Goal: Task Accomplishment & Management: Manage account settings

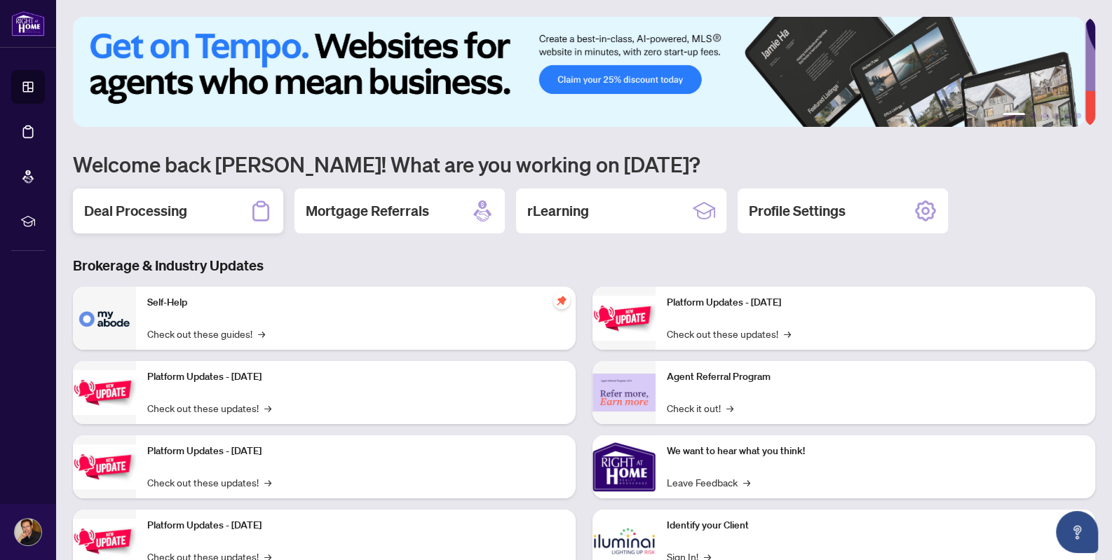
click at [178, 208] on h2 "Deal Processing" at bounding box center [135, 211] width 103 height 20
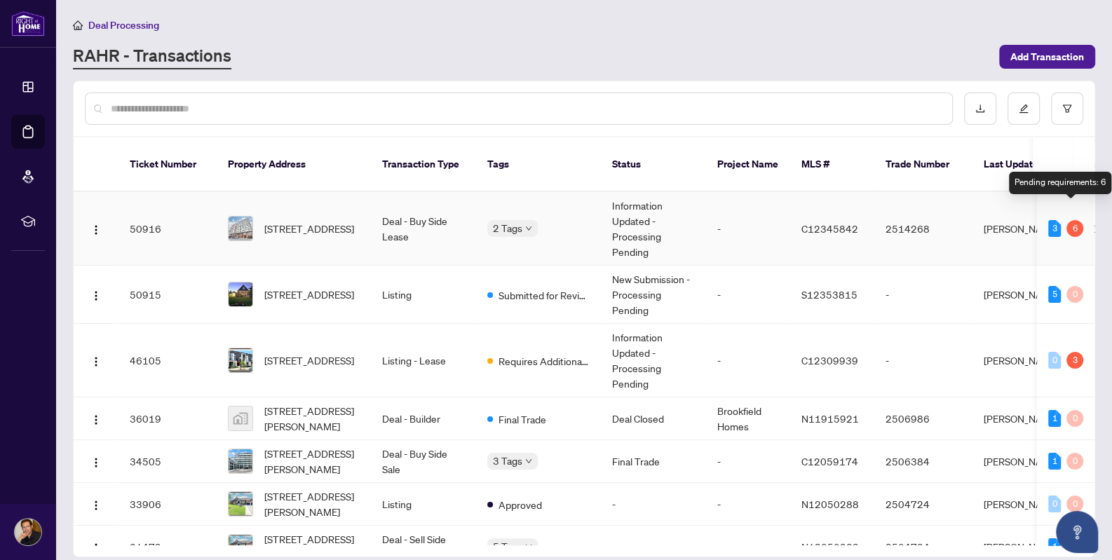
click at [1067, 220] on div "6" at bounding box center [1075, 228] width 17 height 17
click at [1072, 184] on div "Pending requirements: 6" at bounding box center [1060, 183] width 102 height 22
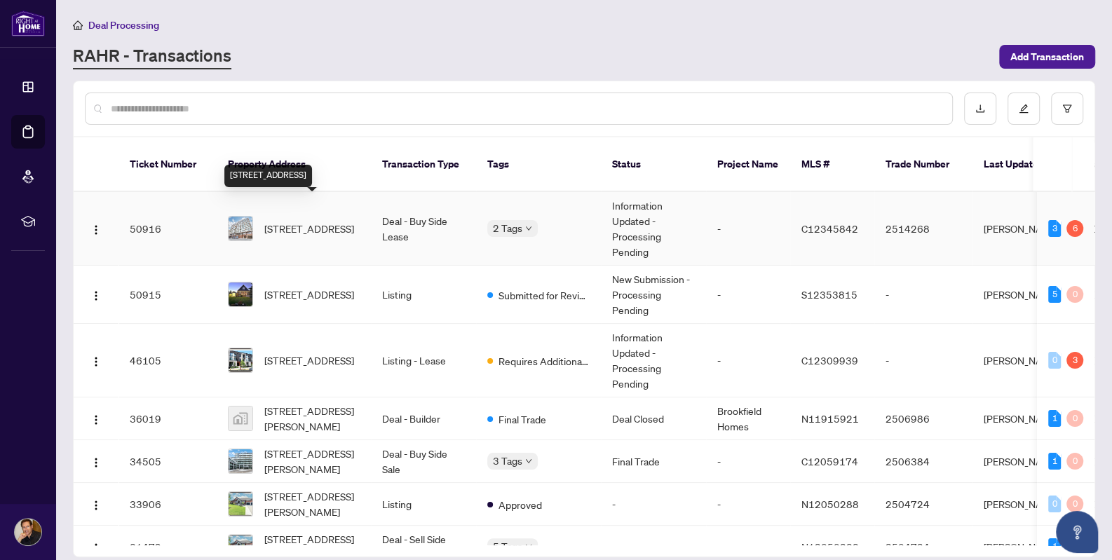
click at [316, 221] on span "[STREET_ADDRESS]" at bounding box center [309, 228] width 90 height 15
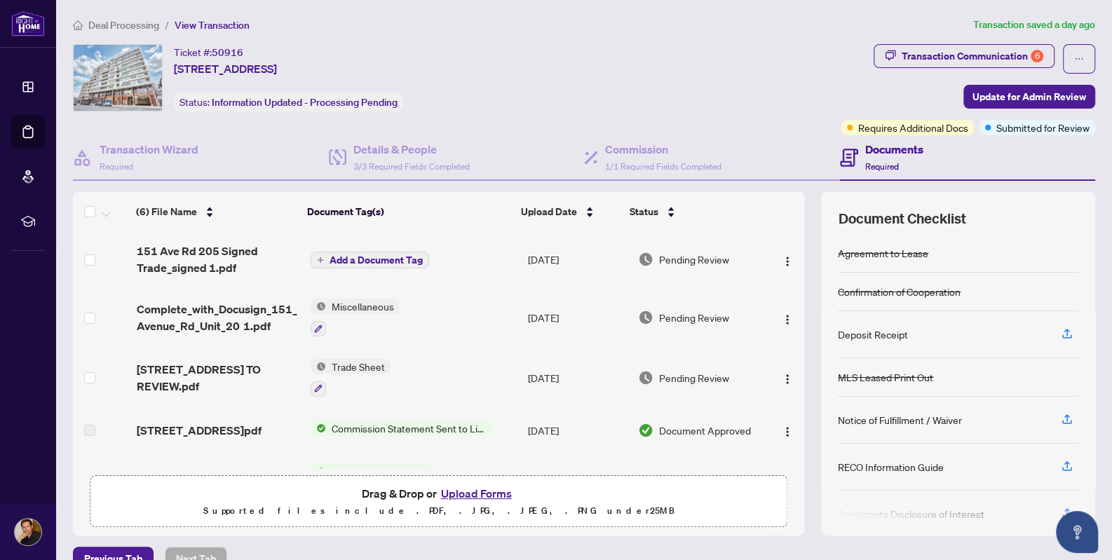
scroll to position [117, 0]
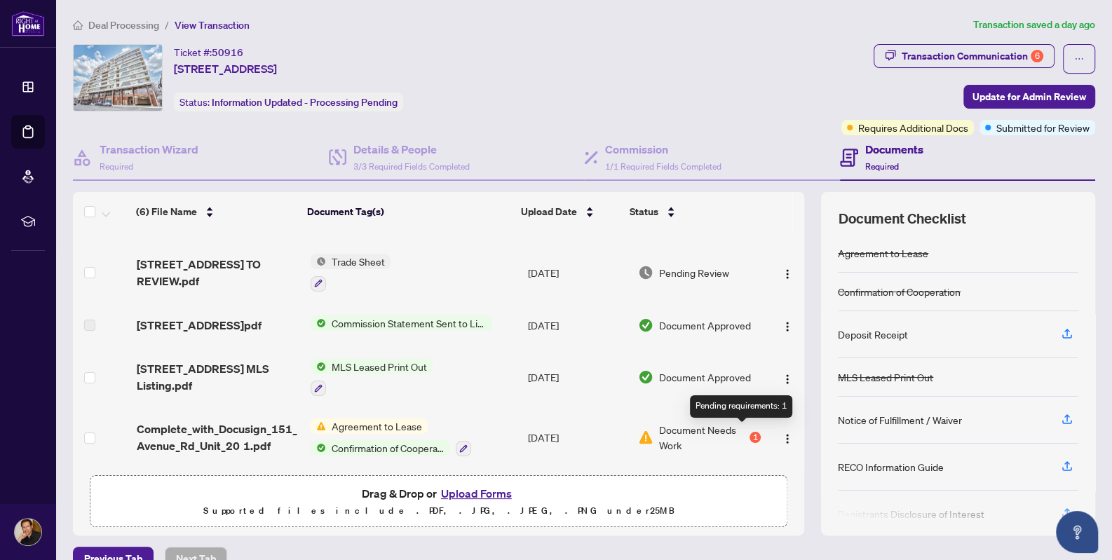
click at [750, 432] on div "1" at bounding box center [755, 437] width 11 height 11
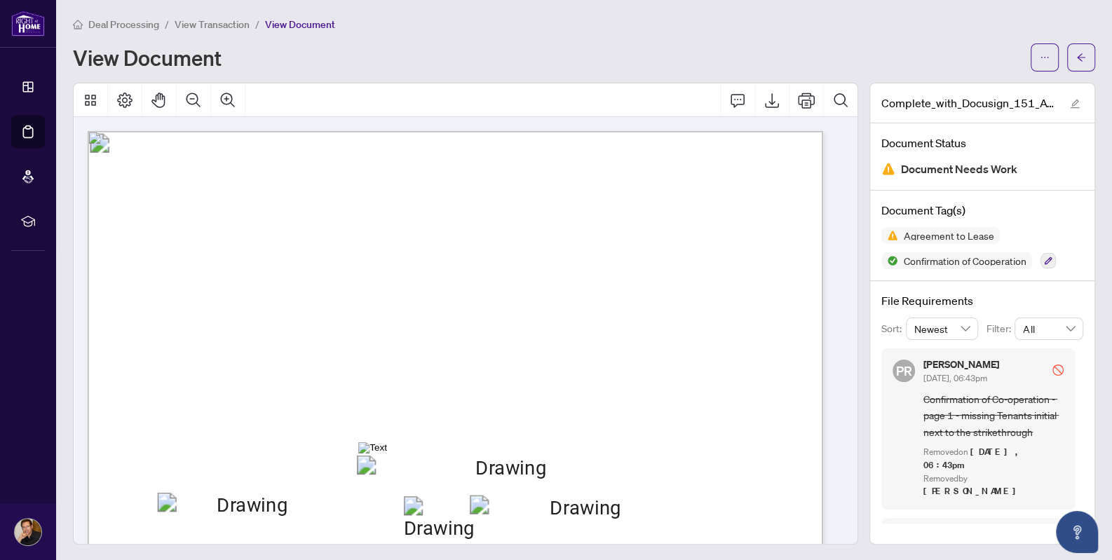
click at [511, 35] on div "Deal Processing / View Transaction / View Document View Document" at bounding box center [584, 43] width 1023 height 55
click at [1077, 53] on icon "arrow-left" at bounding box center [1082, 58] width 10 height 10
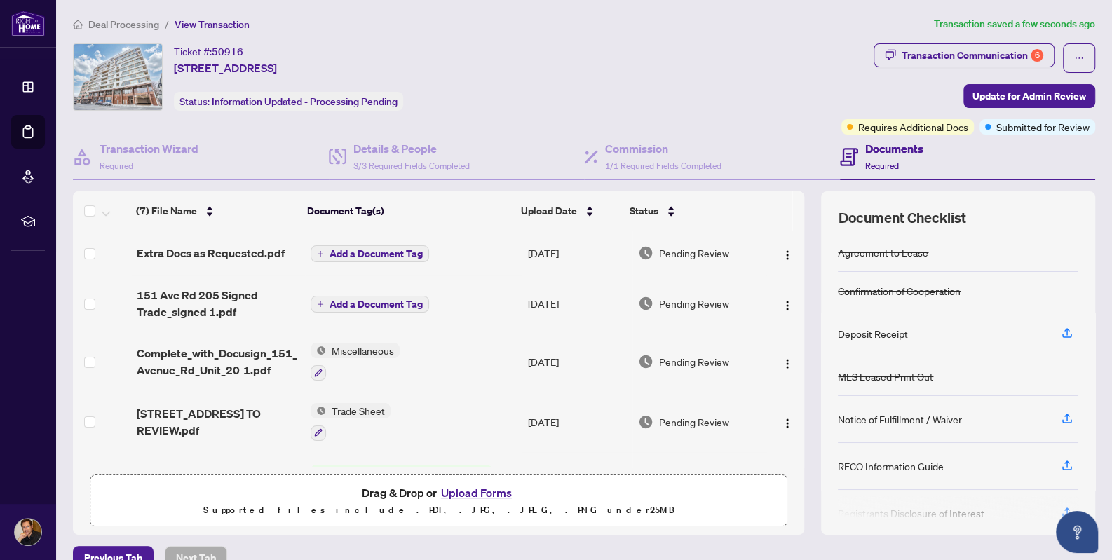
click at [330, 302] on span "Add a Document Tag" at bounding box center [376, 304] width 93 height 10
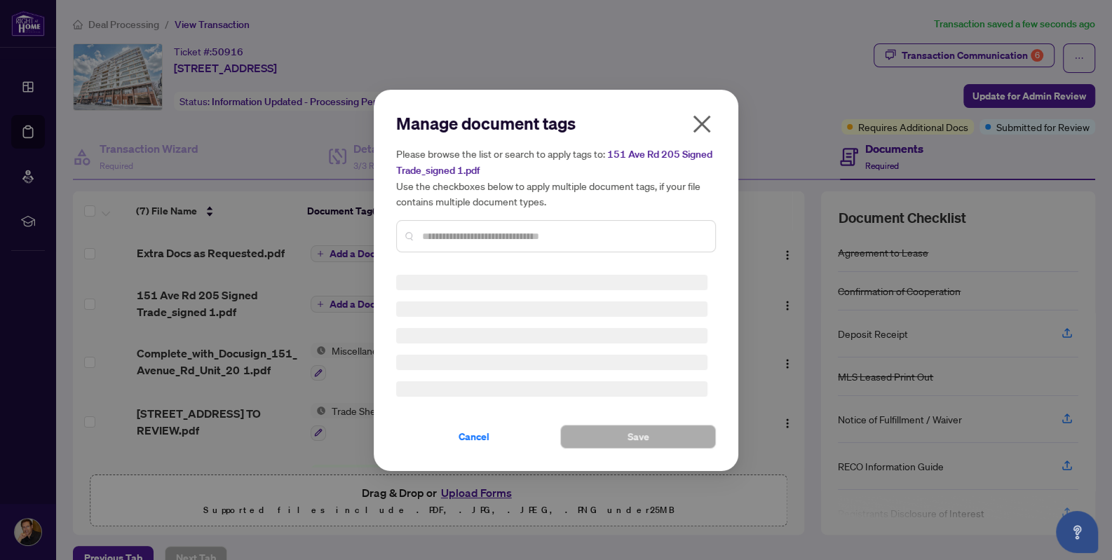
click at [327, 302] on div "Manage document tags Please browse the list or search to apply tags to: 151 Ave…" at bounding box center [556, 280] width 1112 height 560
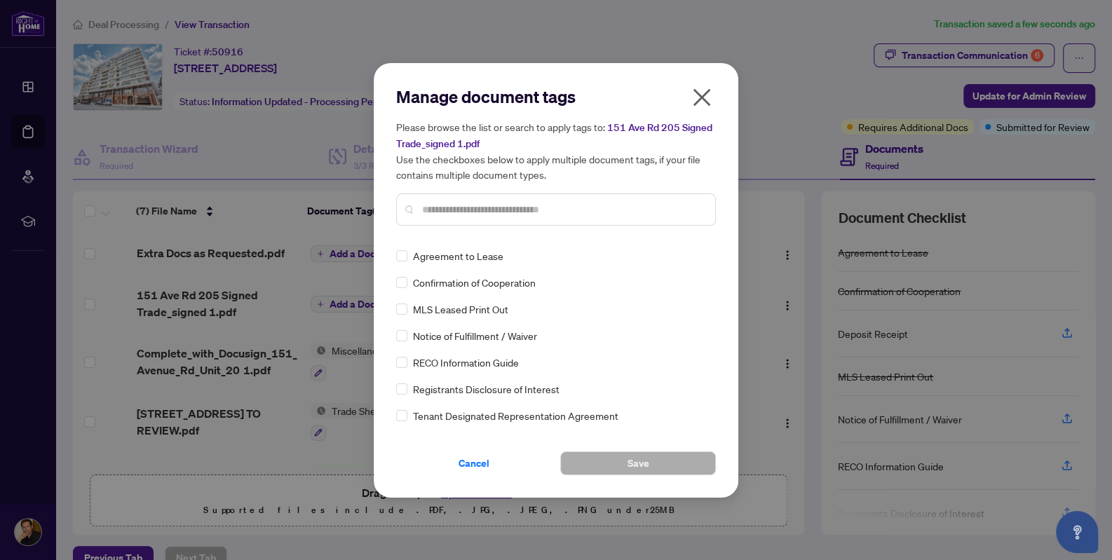
click at [428, 206] on input "text" at bounding box center [563, 209] width 282 height 15
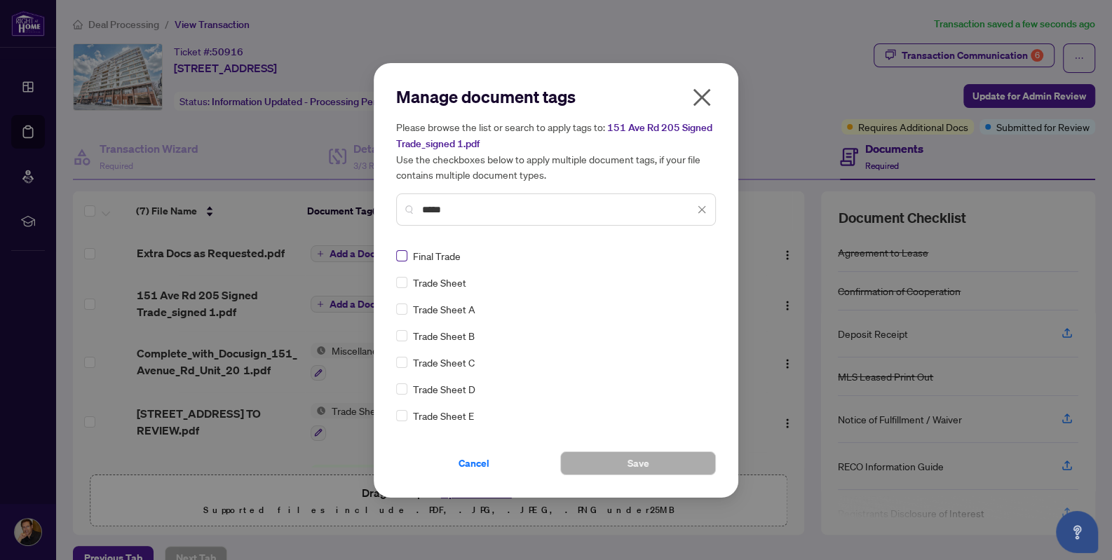
type input "*****"
click at [621, 456] on button "Save" at bounding box center [638, 464] width 156 height 24
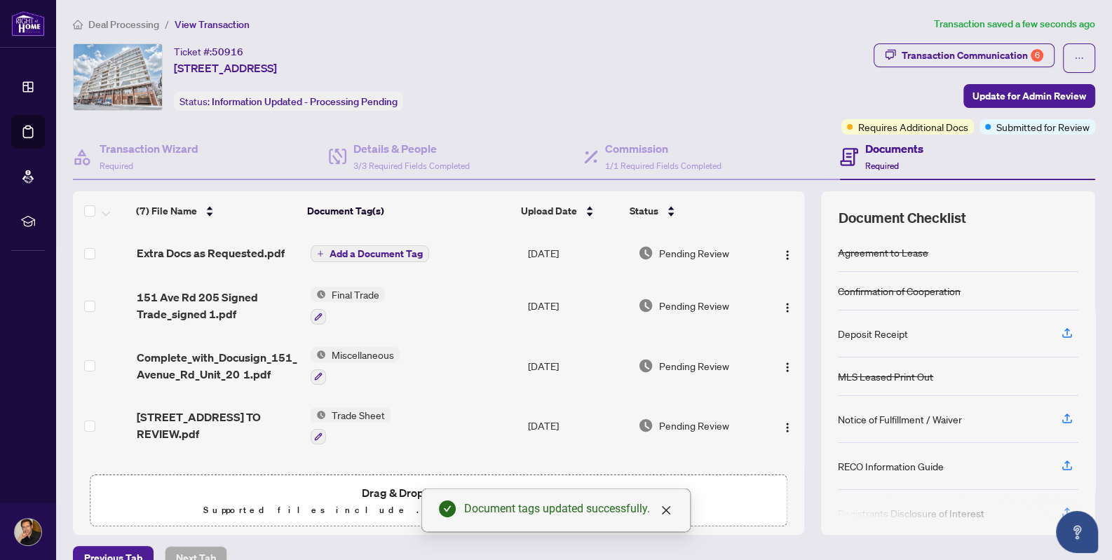
click at [356, 249] on span "Add a Document Tag" at bounding box center [376, 254] width 93 height 10
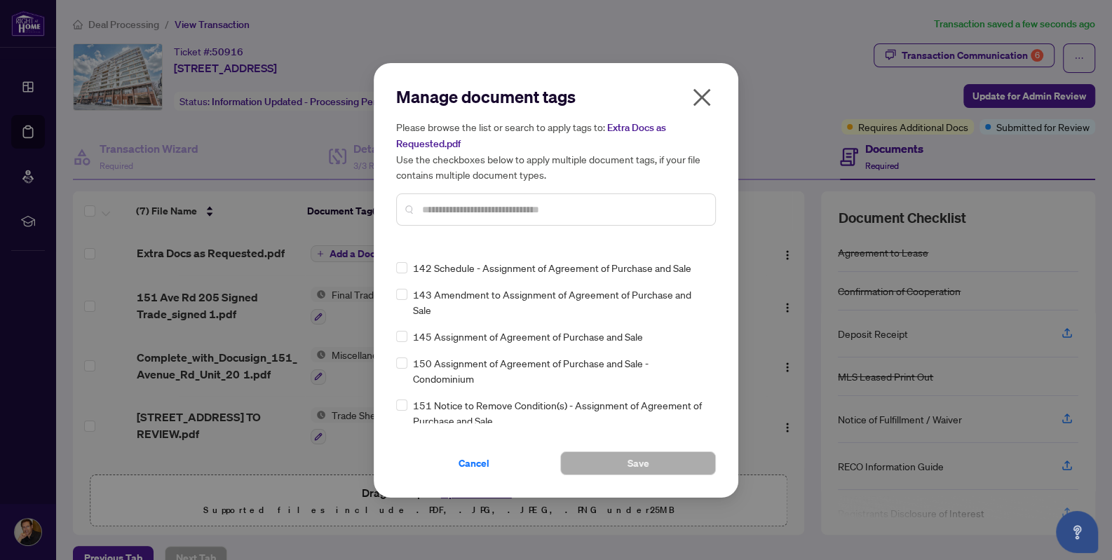
scroll to position [4628, 0]
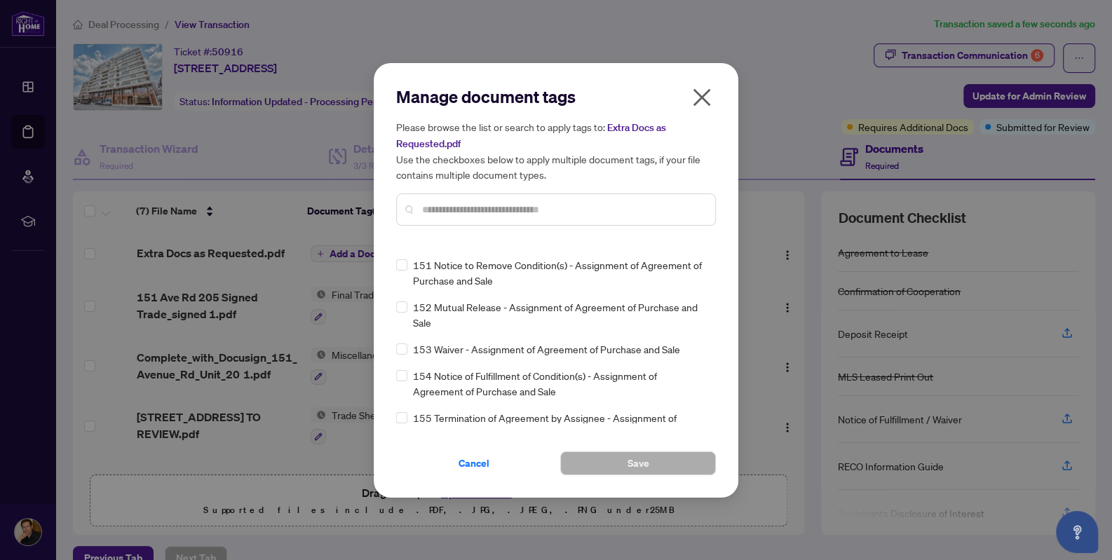
drag, startPoint x: 710, startPoint y: 334, endPoint x: 707, endPoint y: 351, distance: 17.9
click at [707, 351] on div "Agreement to Lease Confirmation of Cooperation MLS Leased Print Out Notice of F…" at bounding box center [556, 335] width 320 height 175
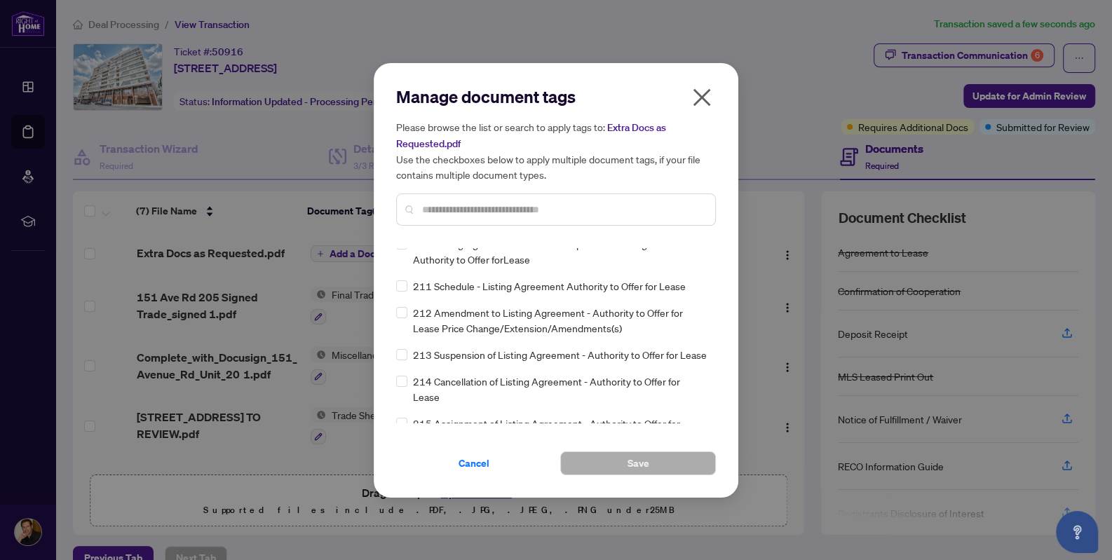
drag, startPoint x: 711, startPoint y: 351, endPoint x: 711, endPoint y: 360, distance: 9.1
click at [711, 354] on div "Agreement to Lease Confirmation of Cooperation MLS Leased Print Out Notice of F…" at bounding box center [556, 335] width 320 height 175
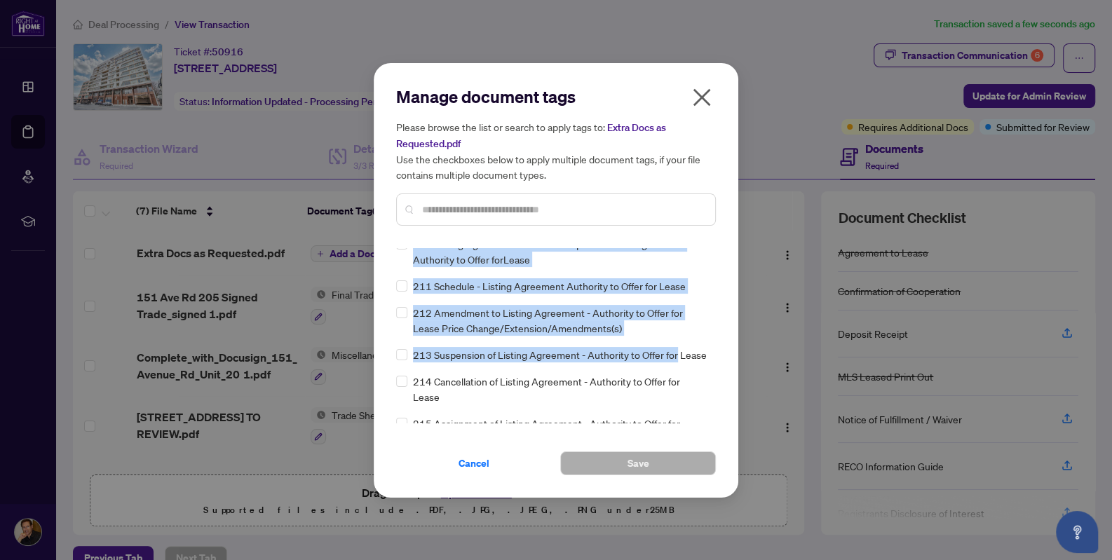
scroll to position [5229, 0]
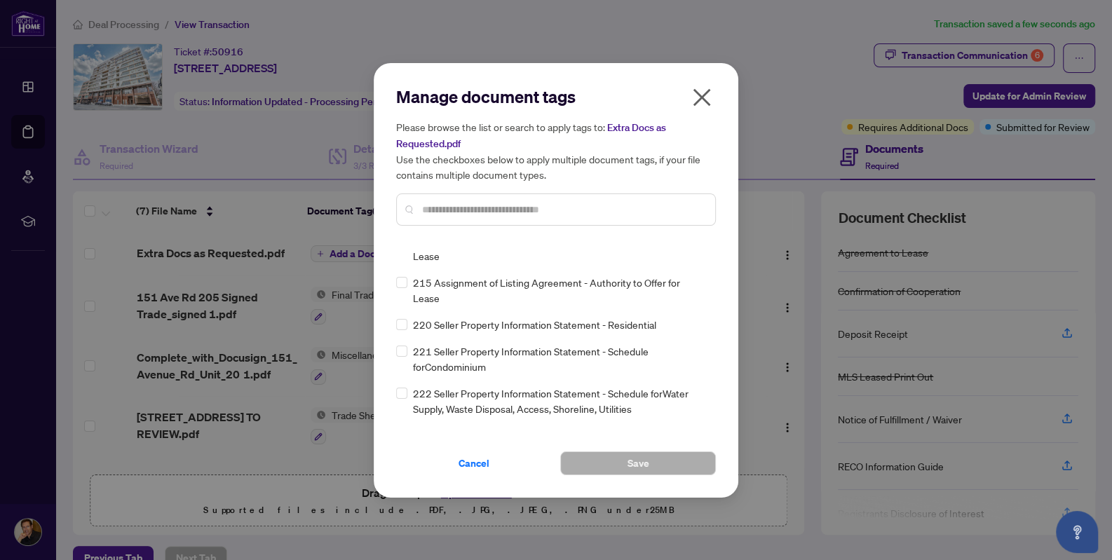
click at [461, 214] on input "text" at bounding box center [563, 209] width 282 height 15
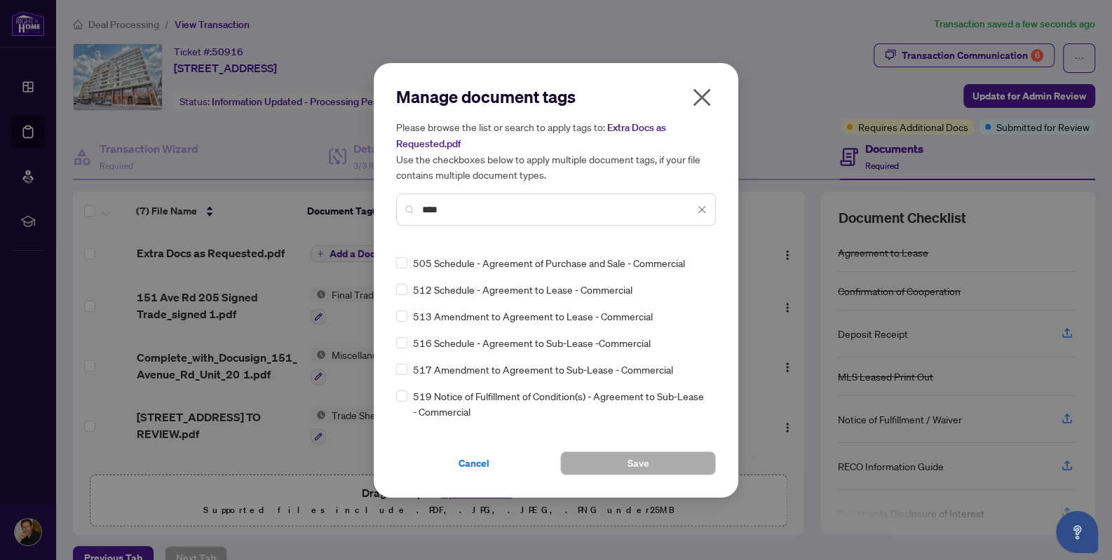
scroll to position [0, 0]
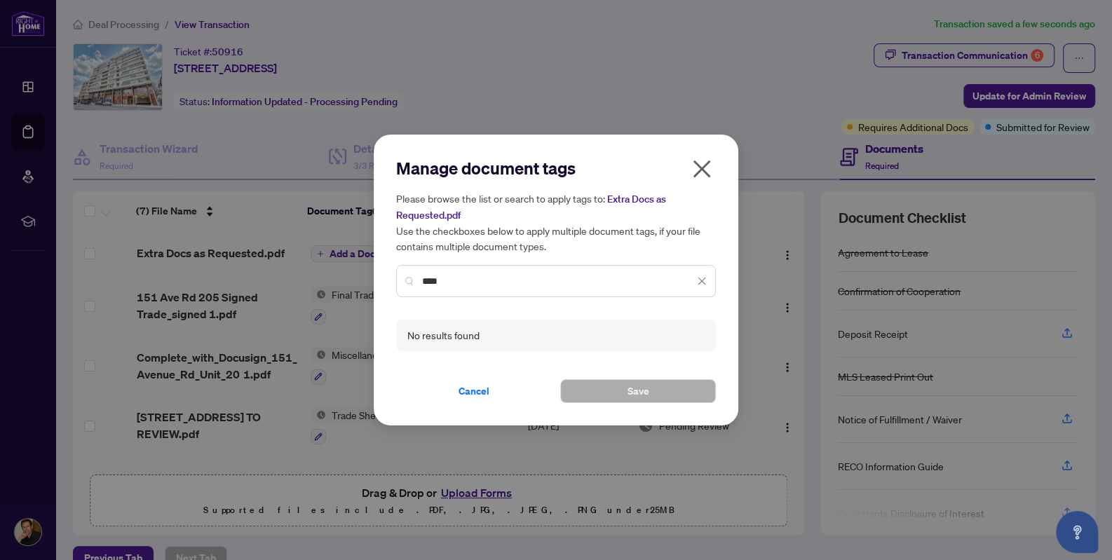
click at [490, 276] on input "****" at bounding box center [558, 281] width 272 height 15
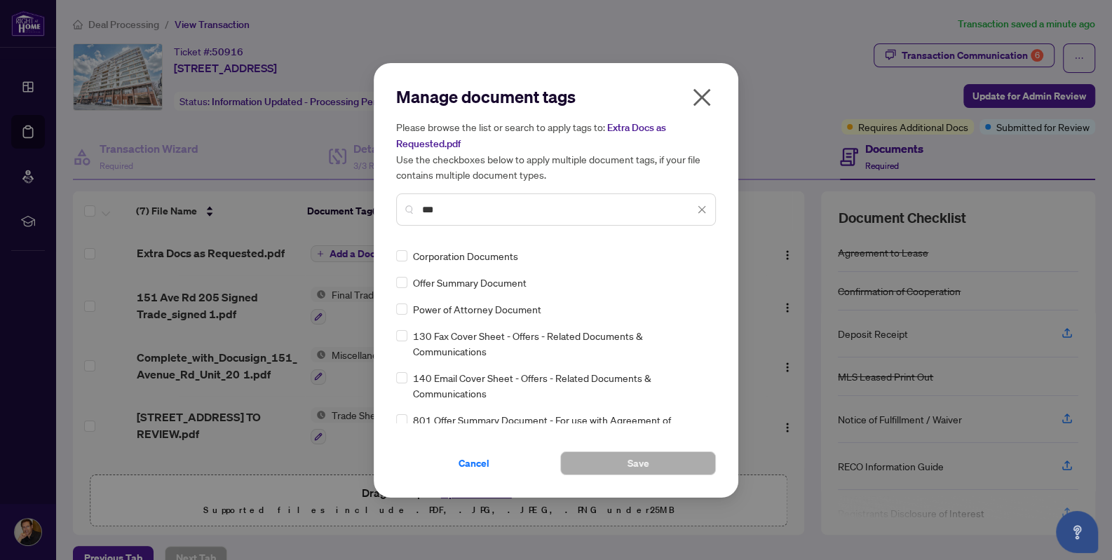
type input "***"
click at [705, 211] on icon "close" at bounding box center [703, 209] width 8 height 8
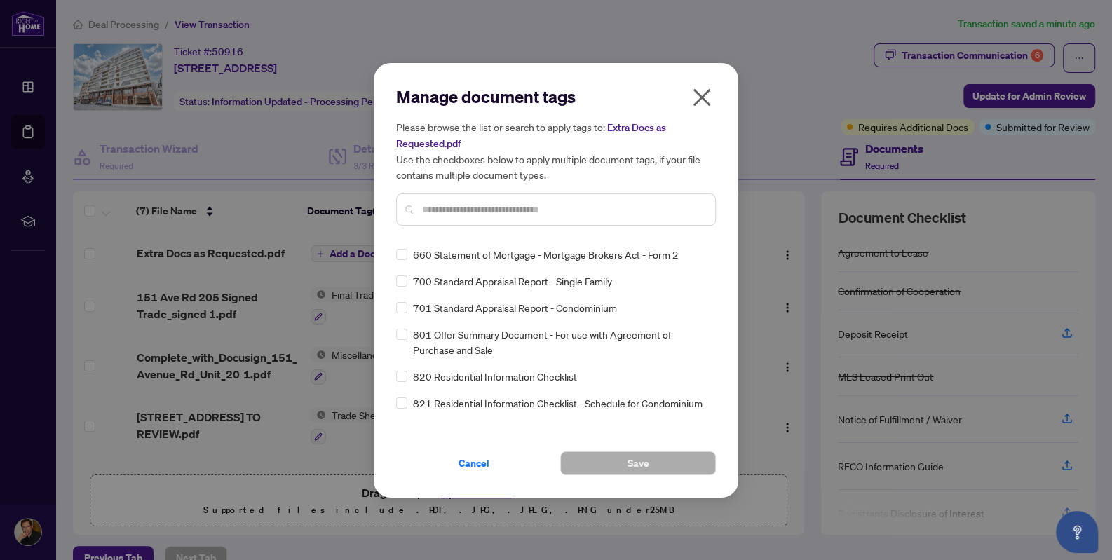
scroll to position [9977, 0]
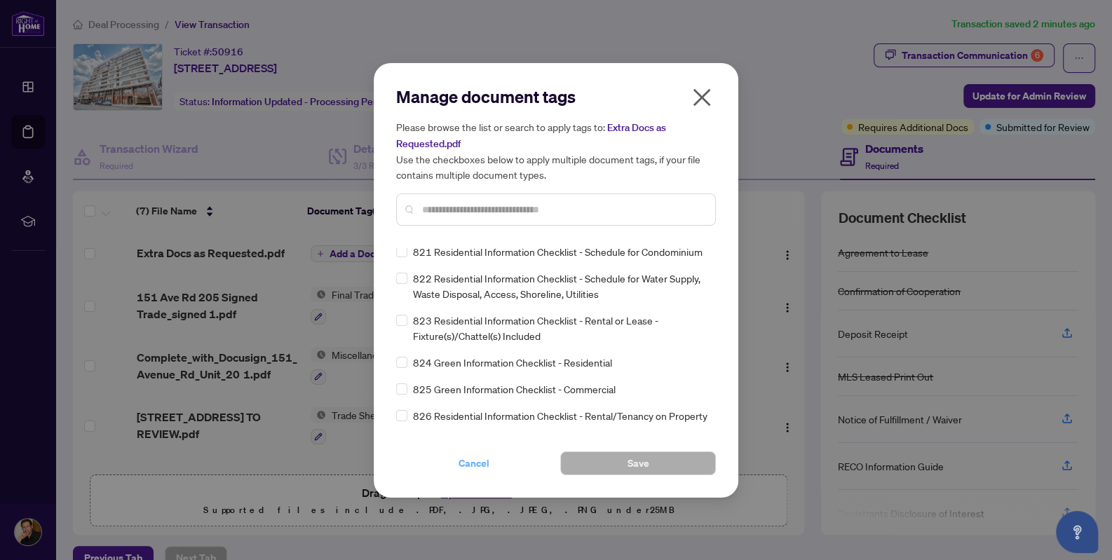
click at [476, 457] on span "Cancel" at bounding box center [474, 463] width 31 height 22
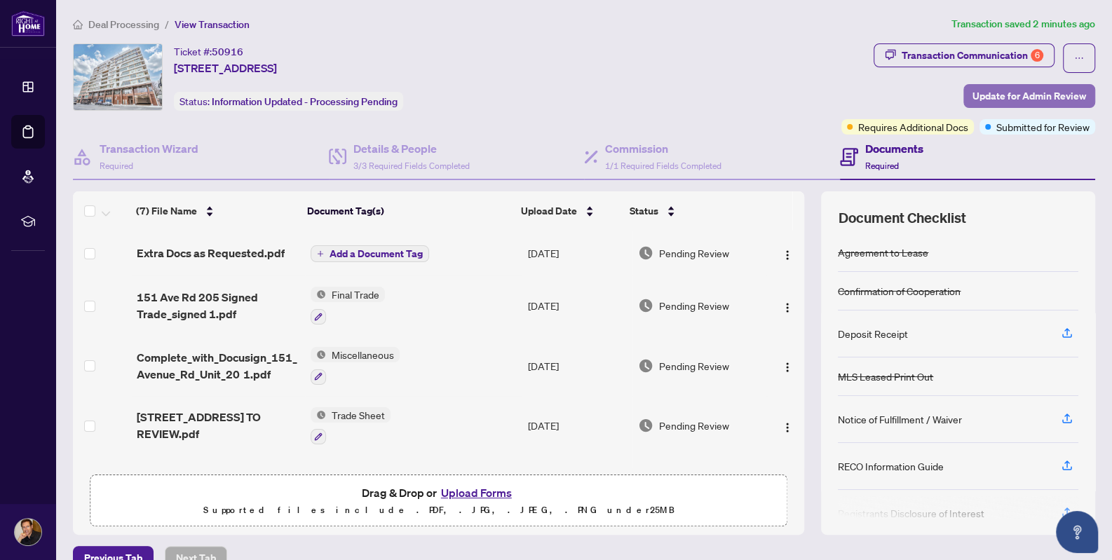
click at [1028, 89] on span "Update for Admin Review" at bounding box center [1030, 96] width 114 height 22
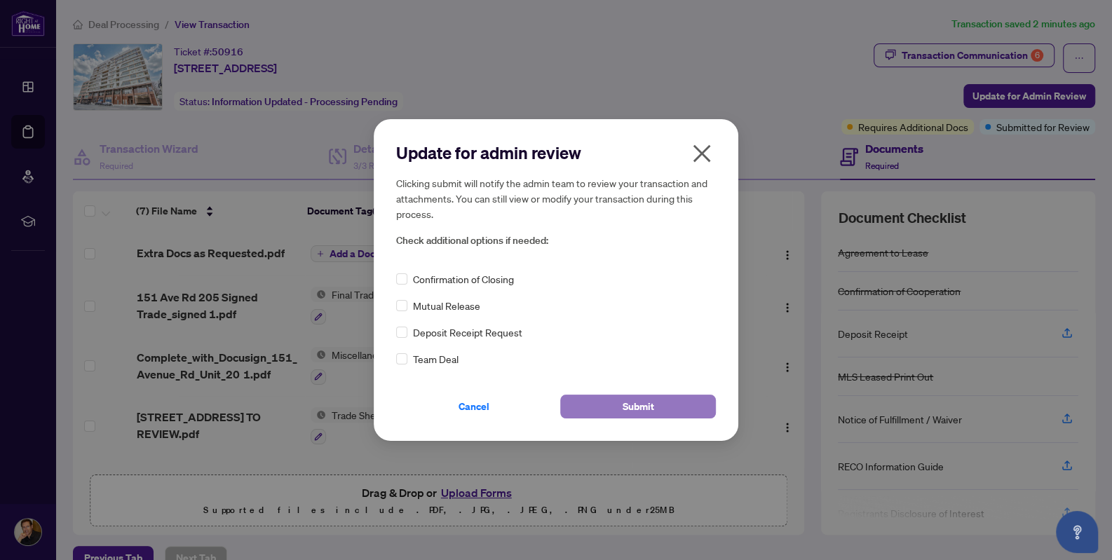
click at [635, 400] on span "Submit" at bounding box center [639, 407] width 32 height 22
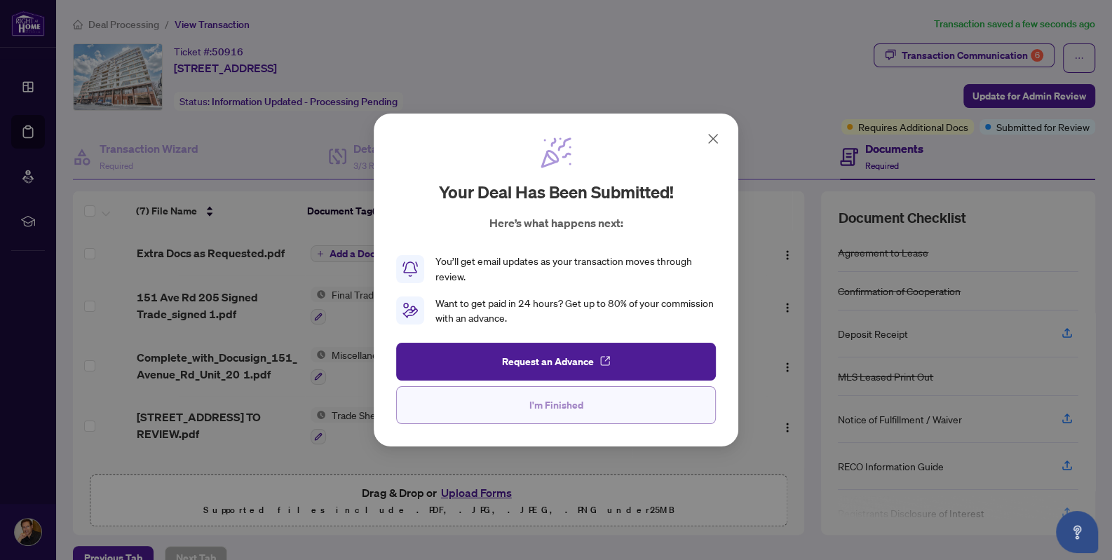
click at [548, 397] on span "I'm Finished" at bounding box center [557, 405] width 54 height 22
